Goal: Navigation & Orientation: Go to known website

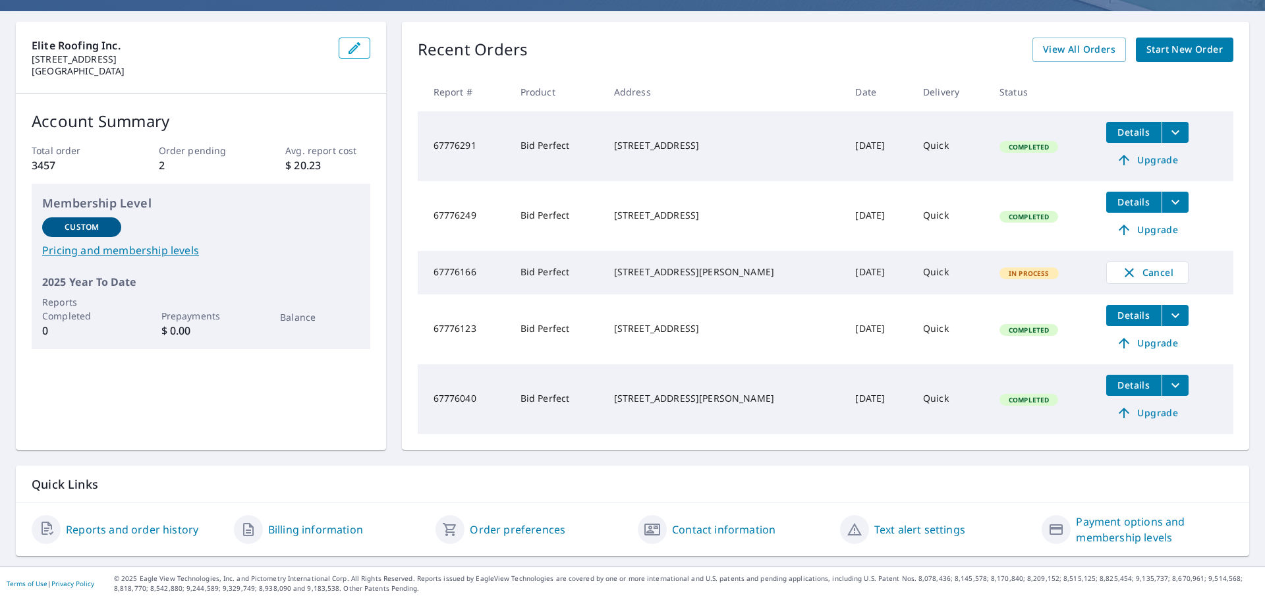
scroll to position [49, 0]
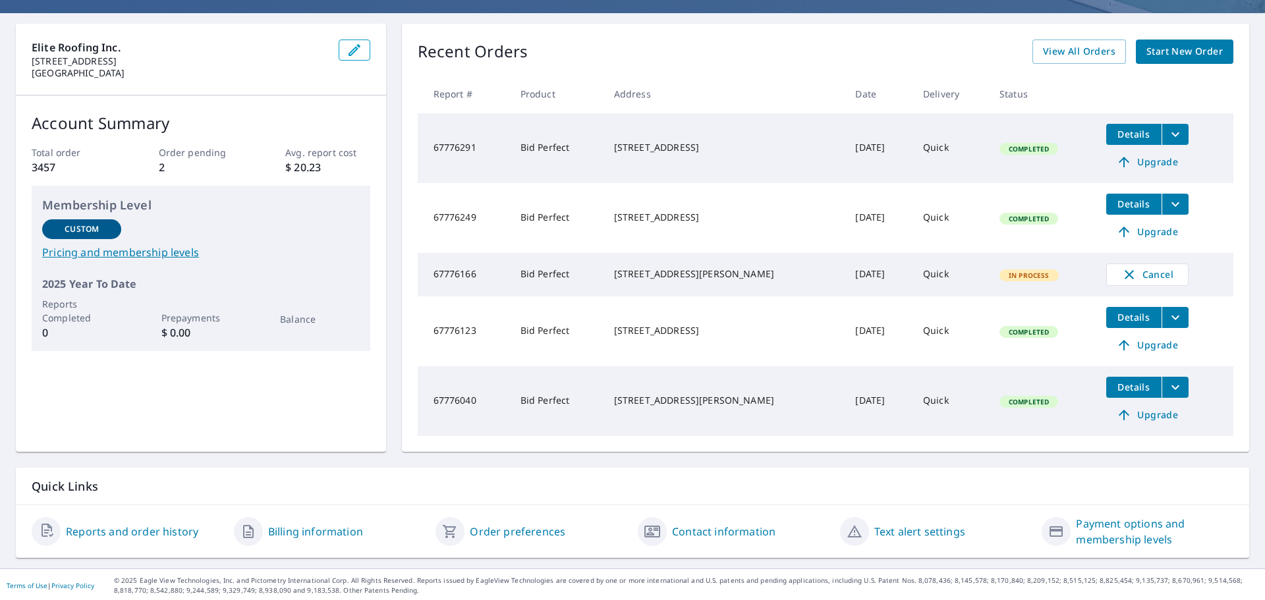
scroll to position [115, 0]
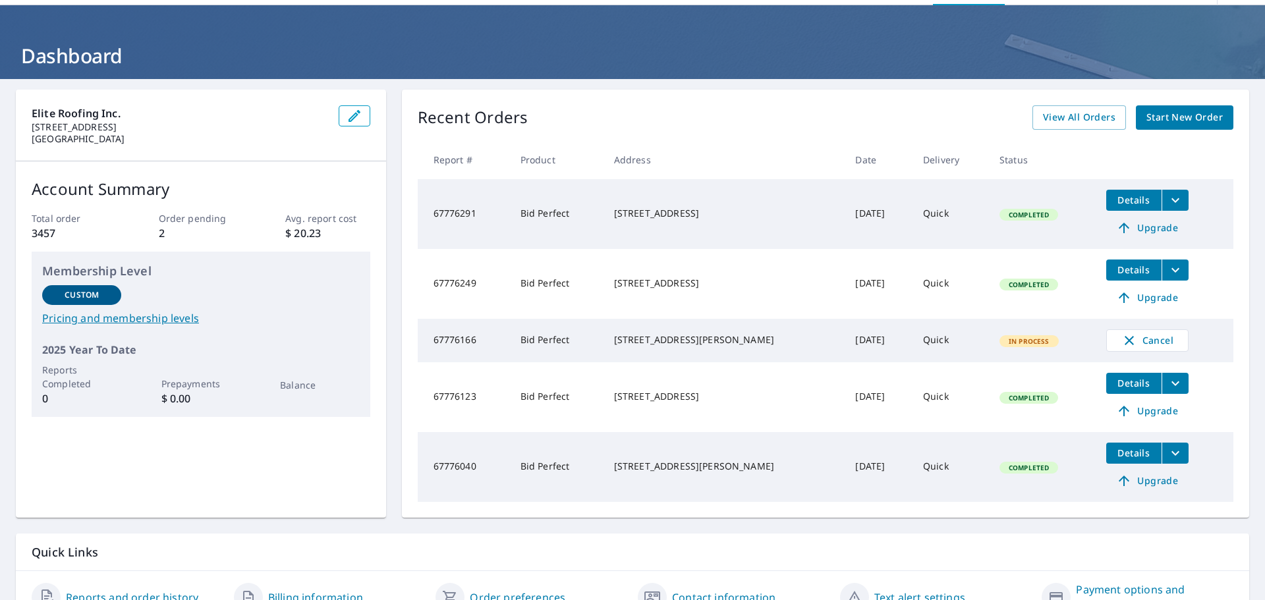
scroll to position [115, 0]
